Goal: Task Accomplishment & Management: Manage account settings

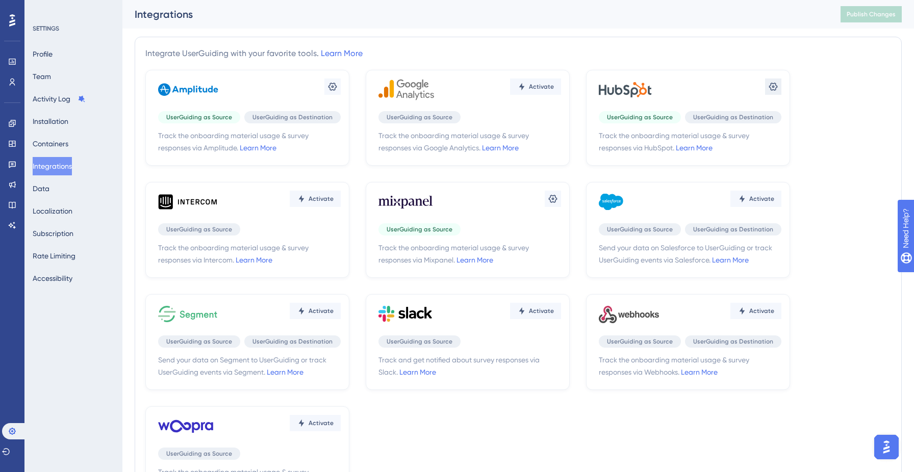
click at [772, 89] on icon at bounding box center [773, 87] width 9 height 8
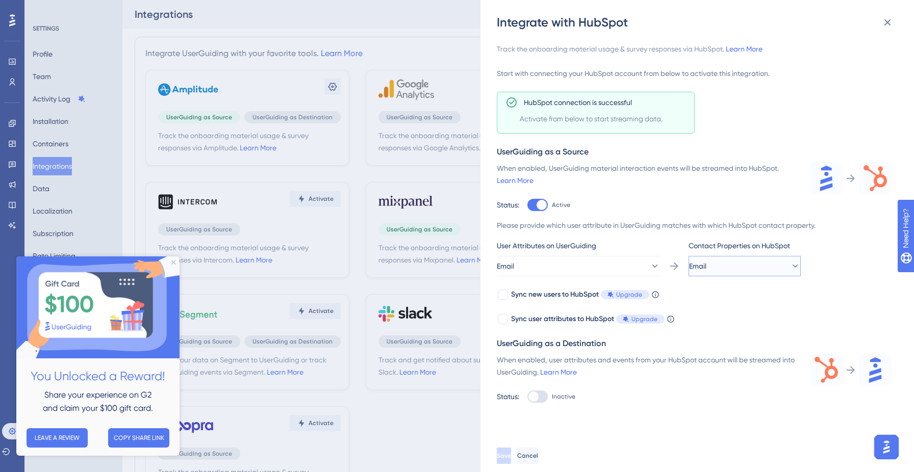
click at [743, 271] on button "Email" at bounding box center [745, 266] width 112 height 20
click at [742, 265] on button "Email" at bounding box center [745, 266] width 112 height 20
click at [611, 268] on button "Email" at bounding box center [578, 266] width 163 height 20
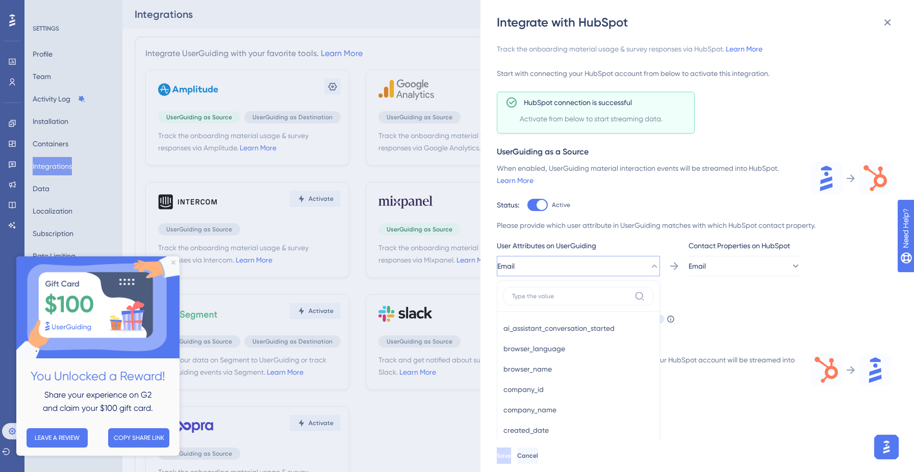
scroll to position [146, 0]
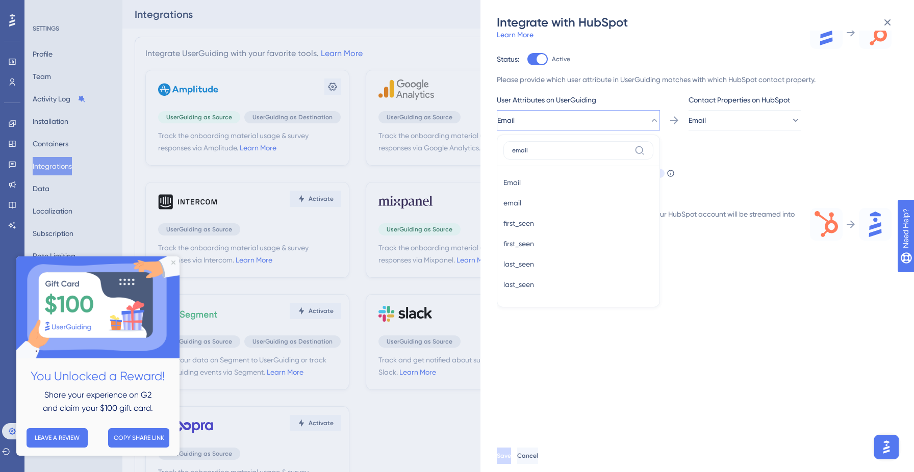
type input "email"
click at [708, 153] on div "Sync new users to HubSpot Upgrade When this feature is enabled, in addition to …" at bounding box center [694, 161] width 395 height 37
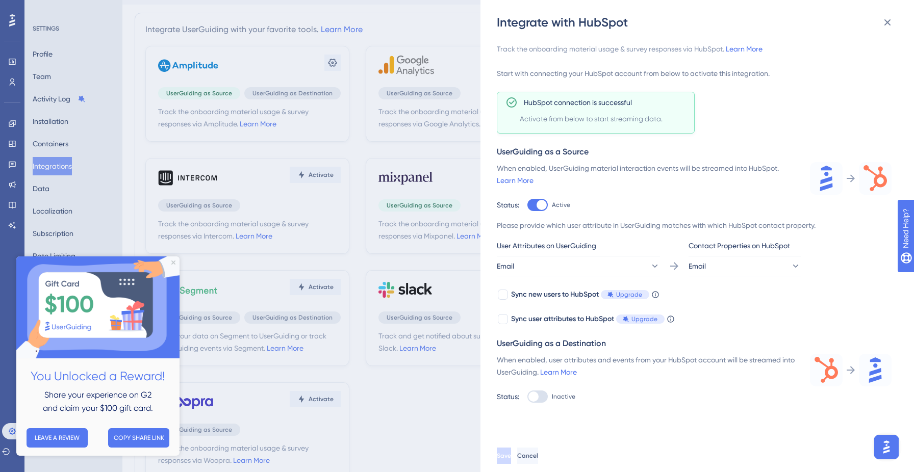
scroll to position [15, 0]
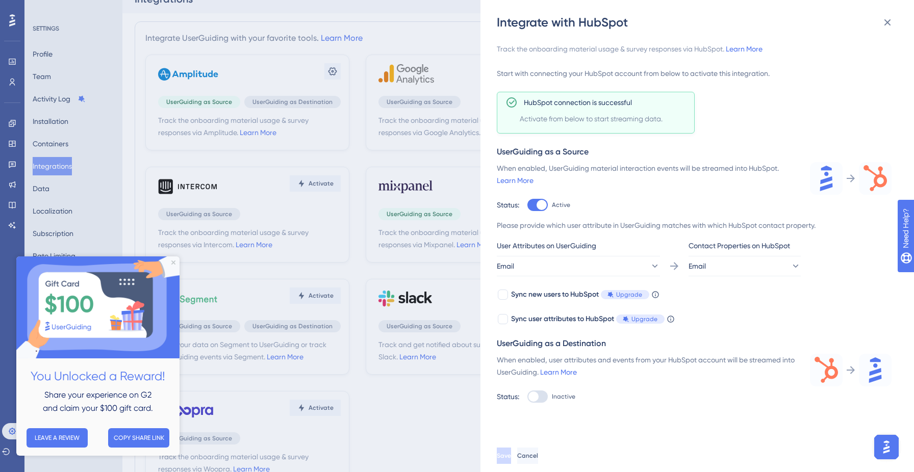
click at [543, 397] on div at bounding box center [537, 397] width 20 height 12
click at [527, 397] on input "Inactive" at bounding box center [527, 397] width 1 height 1
checkbox input "false"
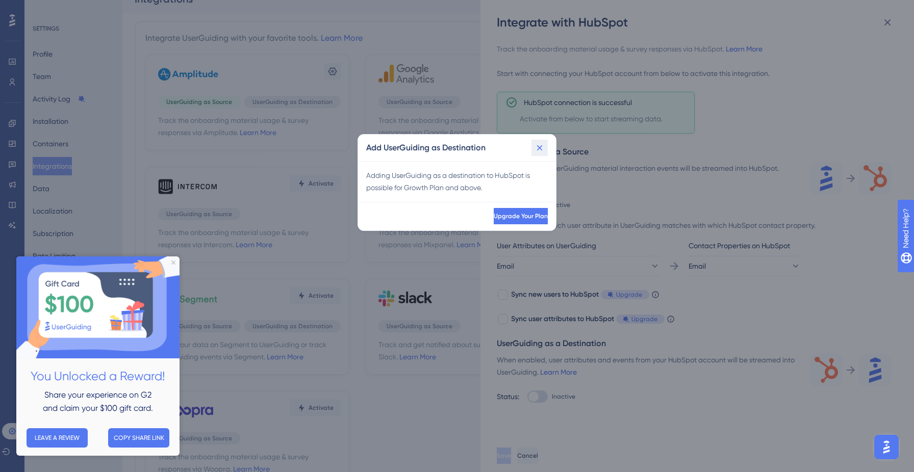
click at [542, 145] on icon at bounding box center [540, 148] width 10 height 10
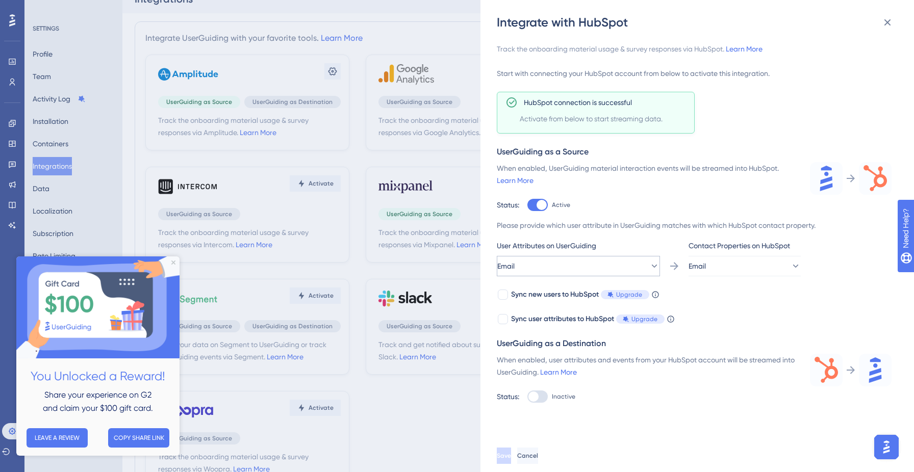
scroll to position [0, 0]
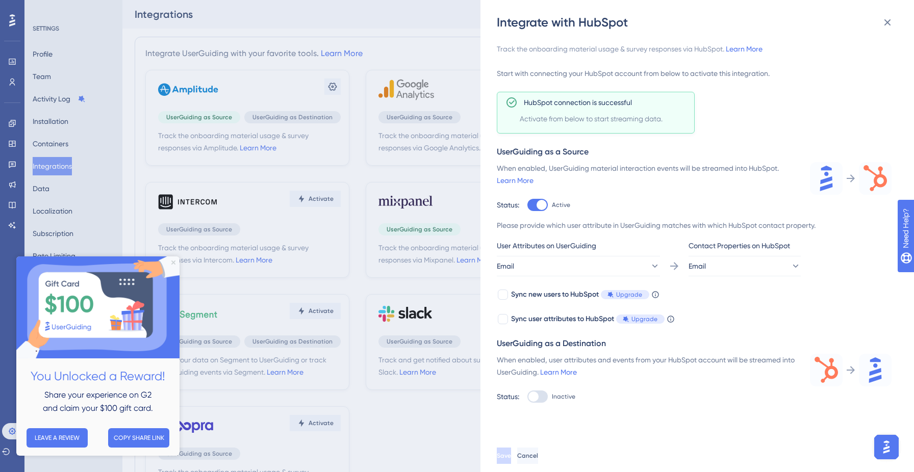
click at [174, 262] on icon "Close Preview" at bounding box center [173, 263] width 4 height 4
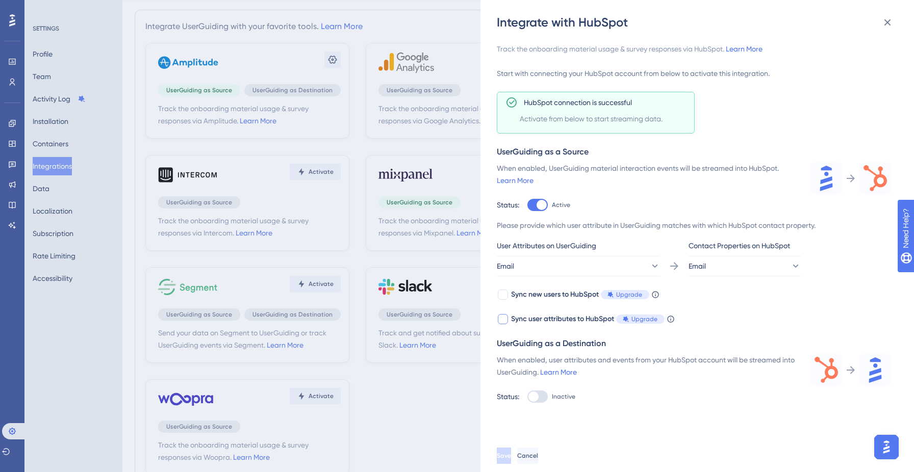
scroll to position [67, 0]
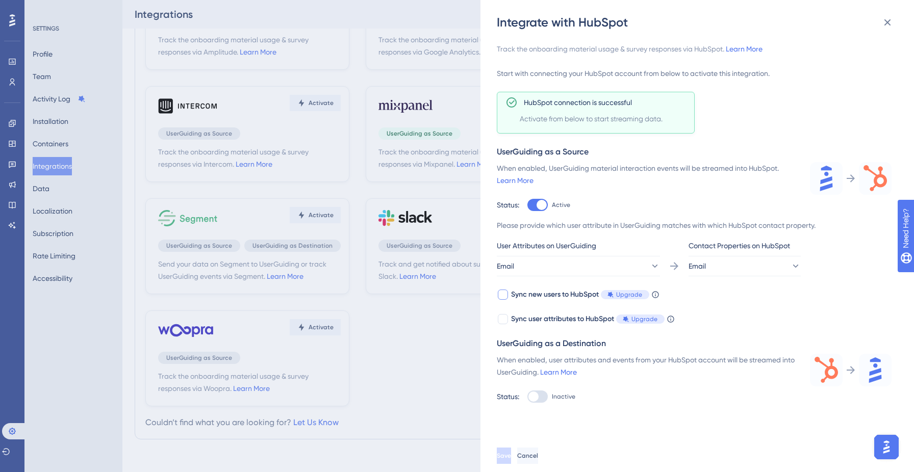
click at [509, 292] on label "Sync new users to HubSpot Upgrade When this feature is enabled, in addition to …" at bounding box center [578, 295] width 163 height 12
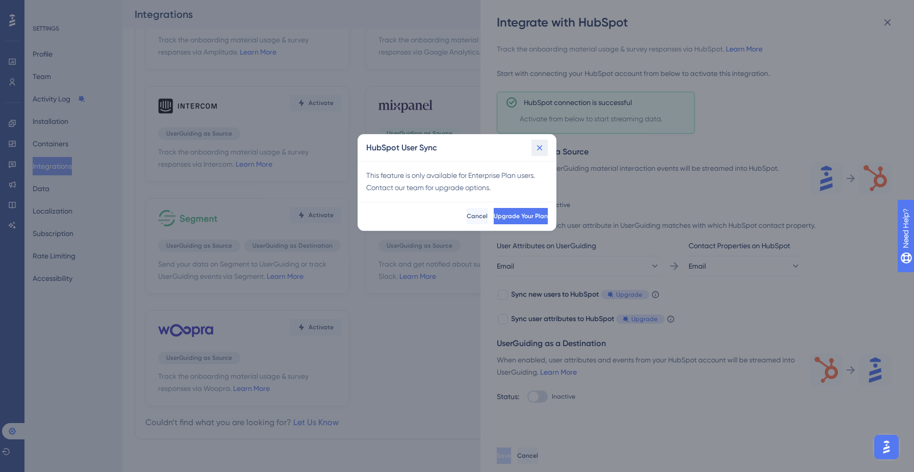
click at [538, 144] on icon at bounding box center [540, 148] width 10 height 10
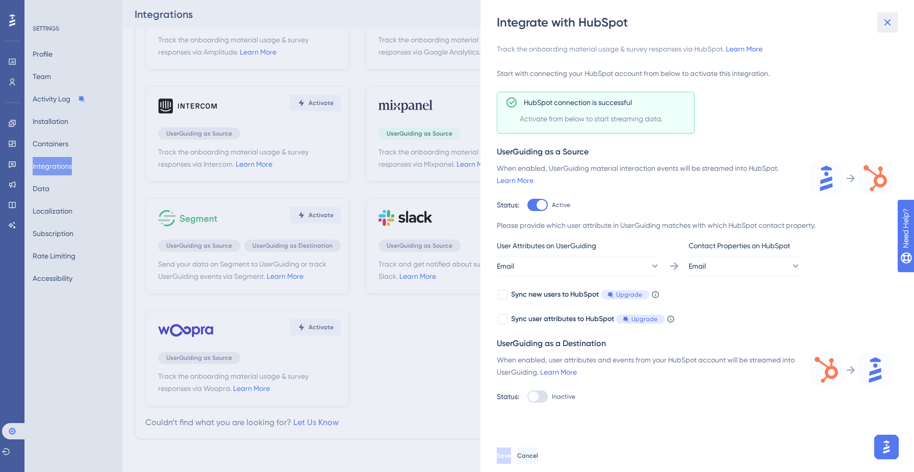
click at [887, 20] on icon at bounding box center [887, 22] width 12 height 12
